Goal: Task Accomplishment & Management: Manage account settings

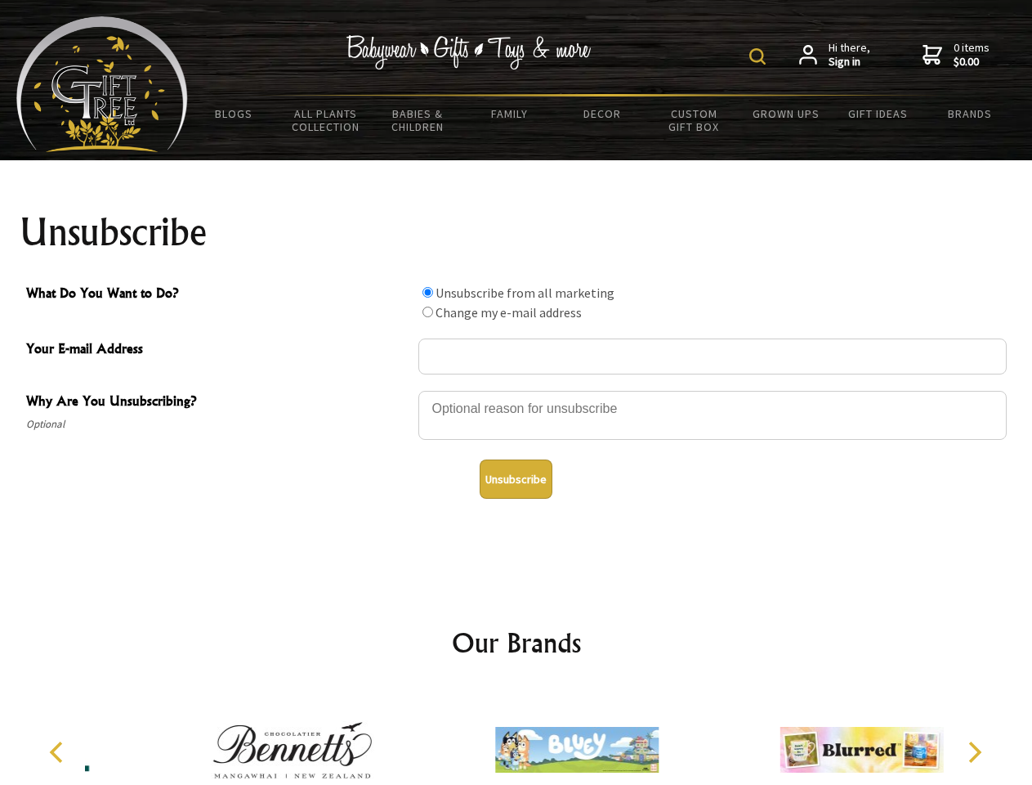
click at [760, 56] on img at bounding box center [758, 56] width 16 height 16
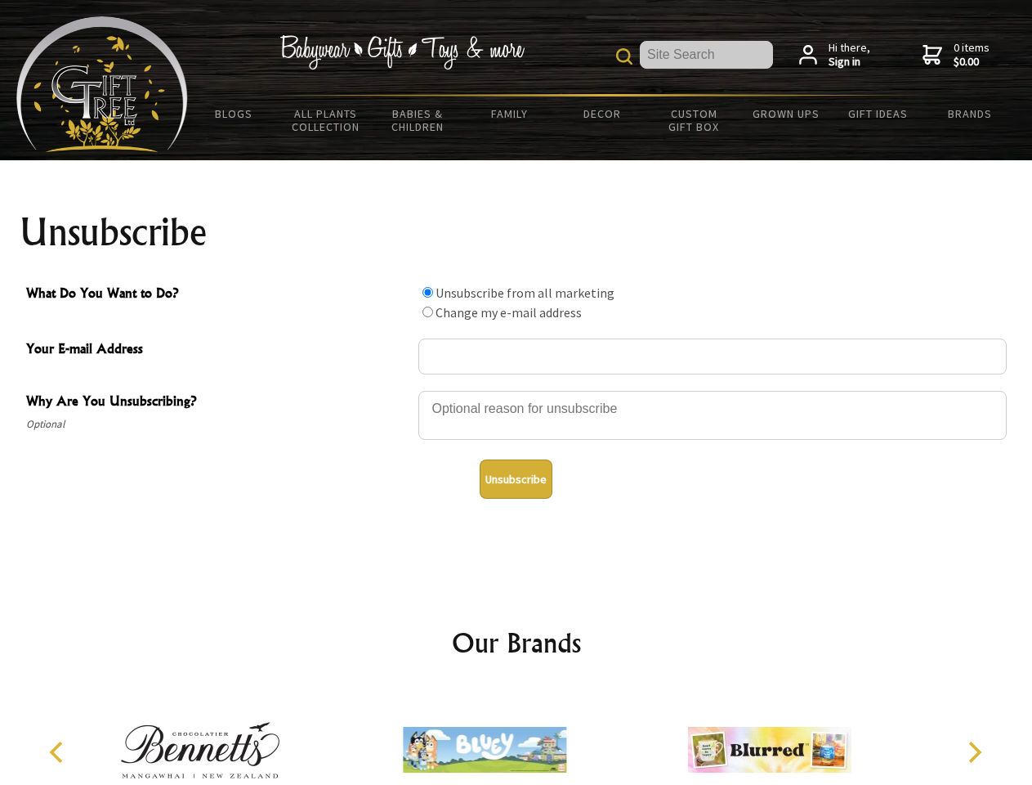
click at [517, 390] on div at bounding box center [713, 417] width 589 height 57
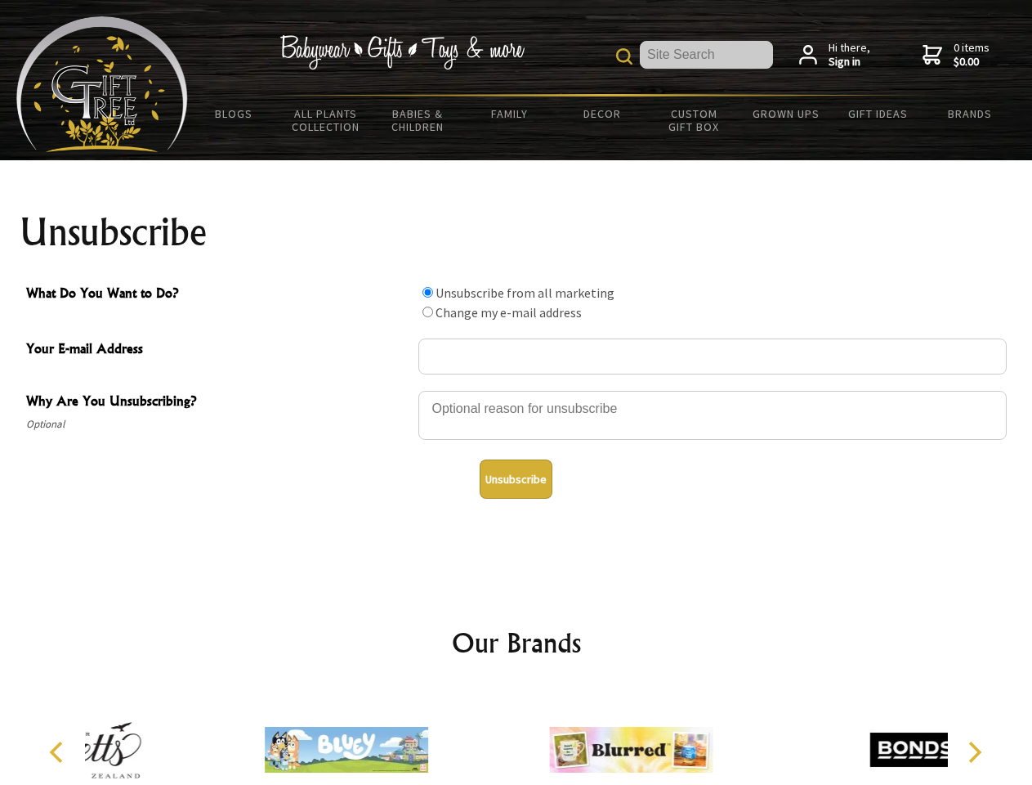
click at [428, 292] on input "What Do You Want to Do?" at bounding box center [428, 292] width 11 height 11
click at [428, 311] on input "What Do You Want to Do?" at bounding box center [428, 312] width 11 height 11
radio input "true"
click at [516, 479] on button "Unsubscribe" at bounding box center [516, 478] width 73 height 39
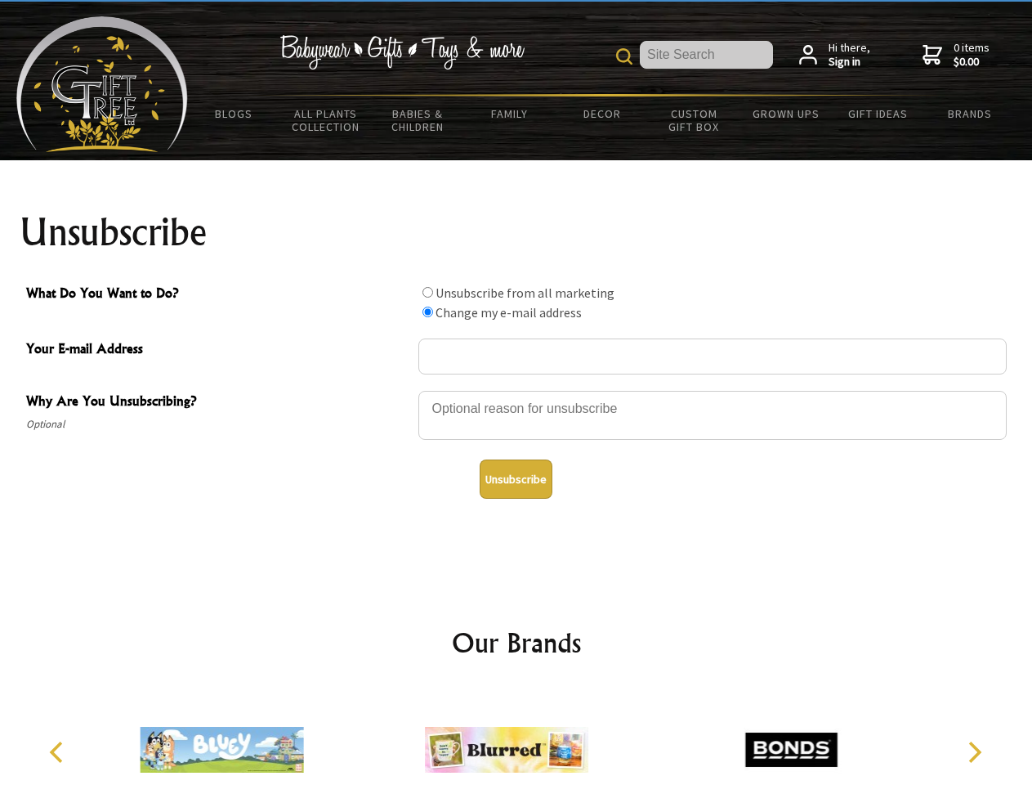
click at [59, 752] on icon "Previous" at bounding box center [57, 751] width 21 height 21
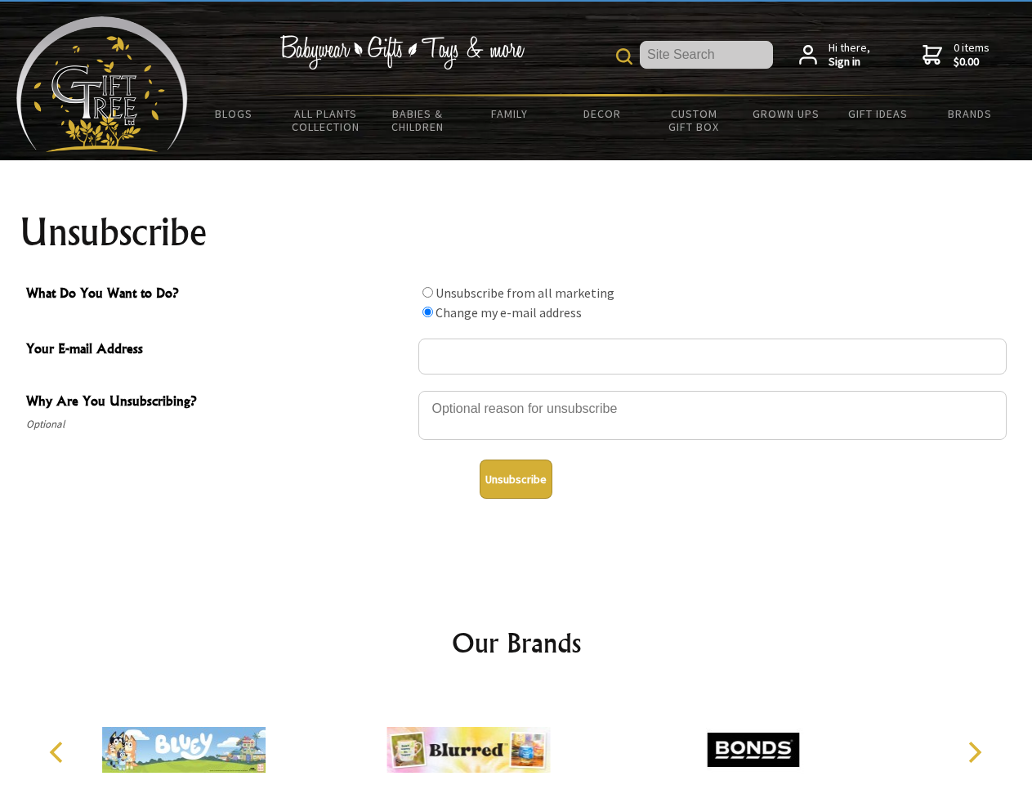
click at [974, 752] on icon "Next" at bounding box center [973, 751] width 21 height 21
